Goal: Communication & Community: Answer question/provide support

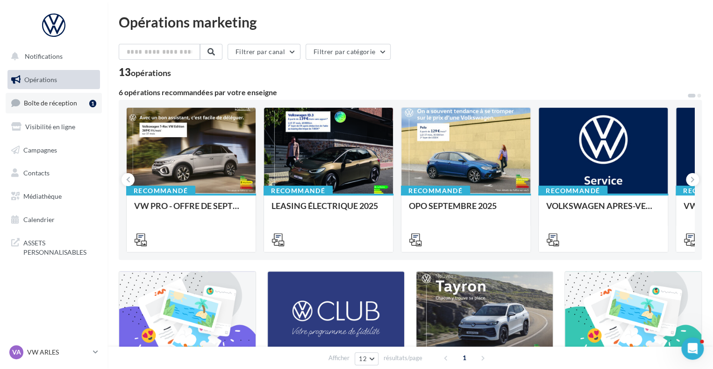
click at [69, 104] on span "Boîte de réception" at bounding box center [50, 103] width 53 height 8
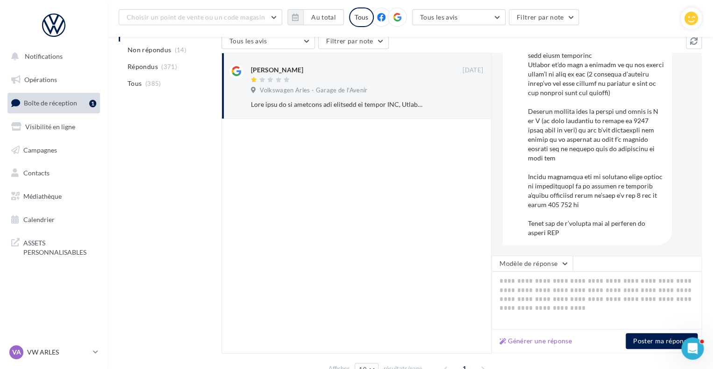
scroll to position [306, 0]
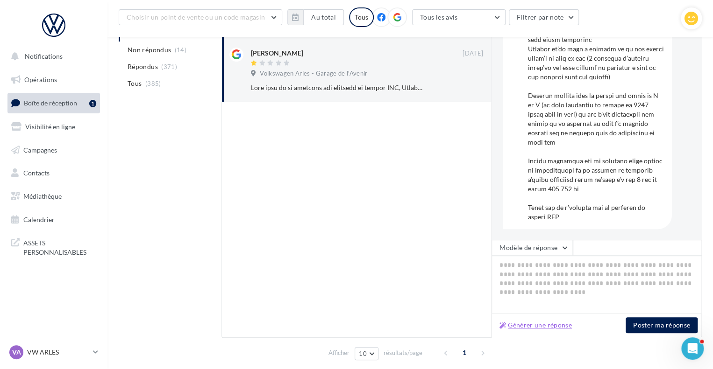
click at [525, 325] on button "Générer une réponse" at bounding box center [535, 325] width 80 height 11
type textarea "**********"
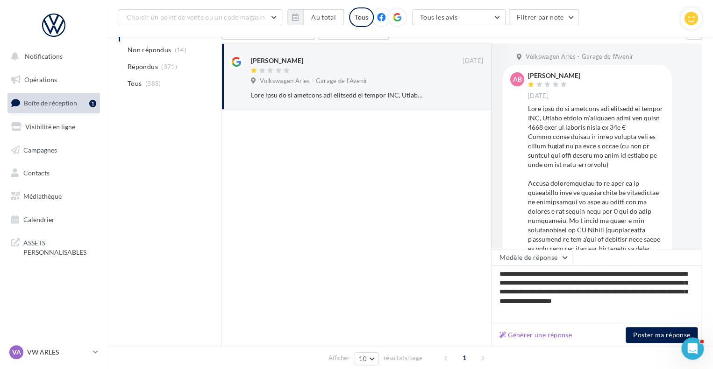
scroll to position [0, 0]
click at [568, 257] on button "Modèle de réponse" at bounding box center [531, 258] width 81 height 16
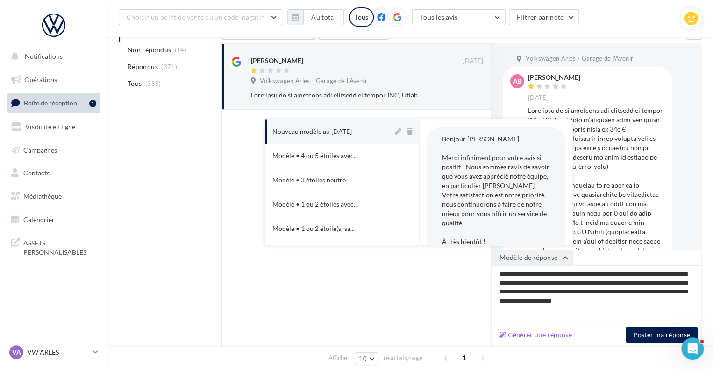
click at [568, 257] on button "Modèle de réponse" at bounding box center [531, 258] width 81 height 16
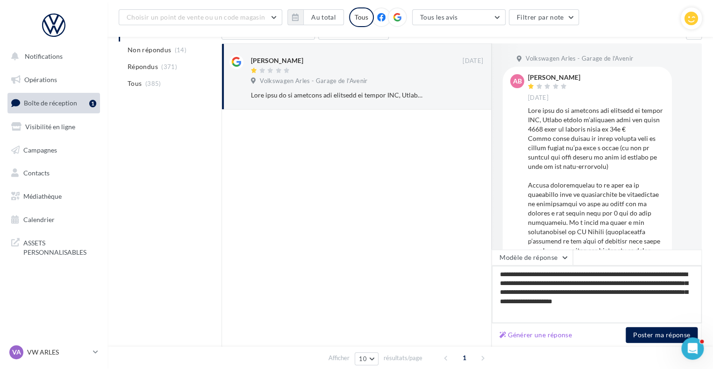
click at [553, 312] on textarea "**********" at bounding box center [596, 295] width 210 height 58
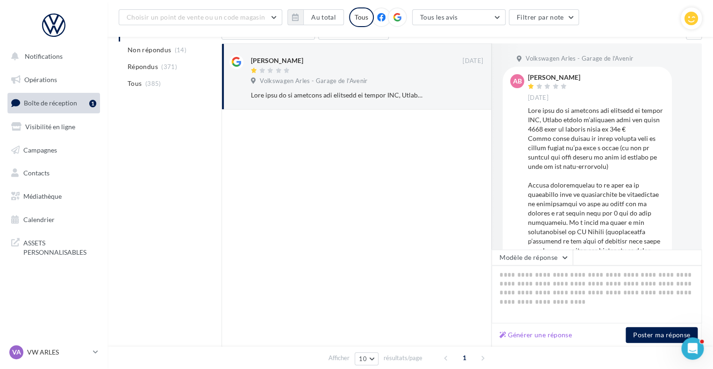
click at [389, 257] on div at bounding box center [356, 229] width 270 height 238
click at [57, 131] on link "Visibilité en ligne" at bounding box center [54, 127] width 96 height 20
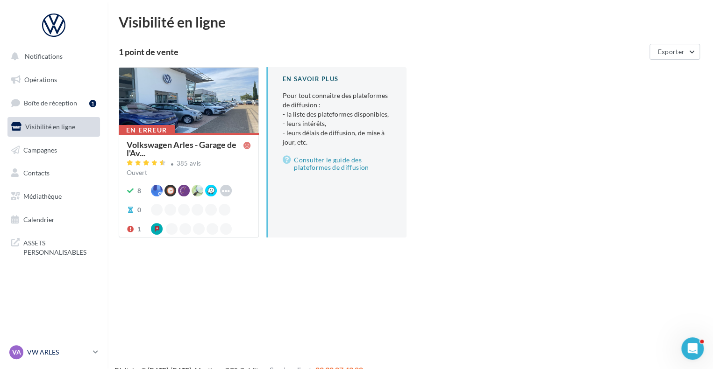
click at [93, 355] on icon at bounding box center [95, 352] width 5 height 8
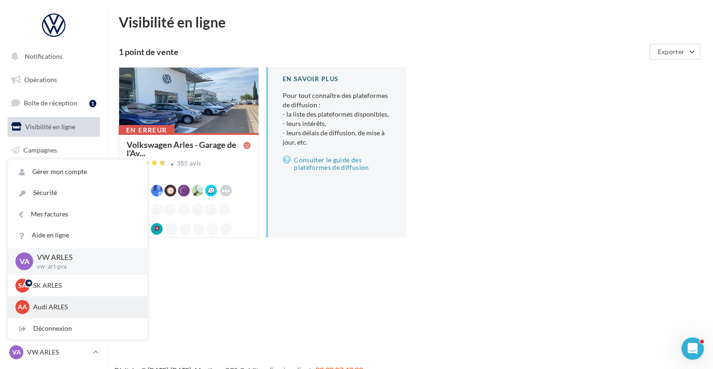
click at [52, 304] on p "Audi ARLES" at bounding box center [84, 307] width 103 height 9
click at [84, 307] on p "Audi ARLES" at bounding box center [84, 307] width 103 height 9
